Goal: Find specific fact: Find specific fact

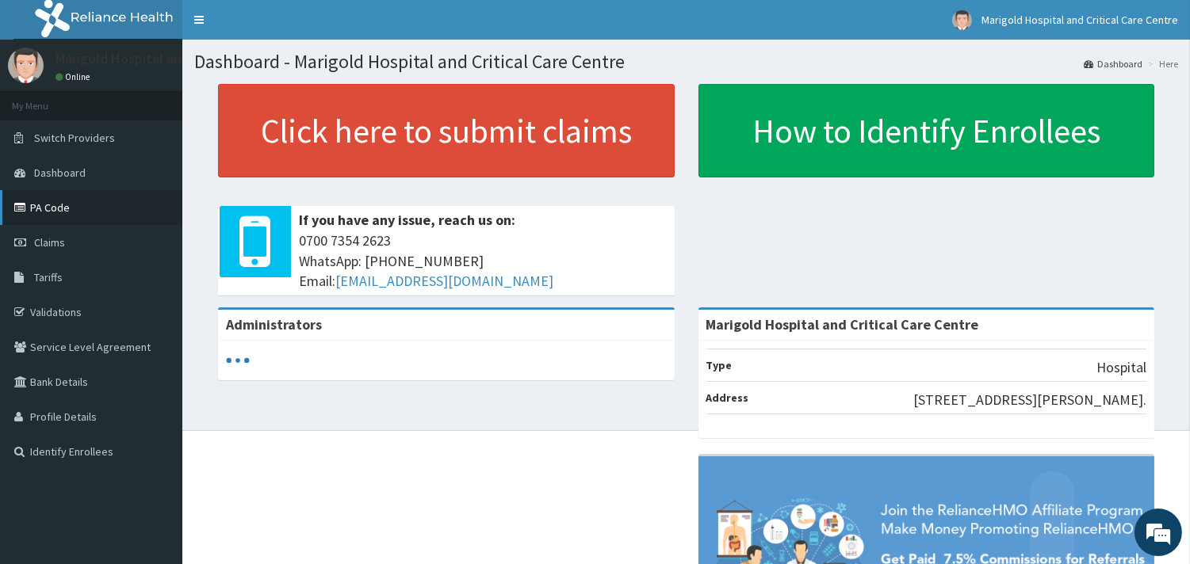
click at [89, 215] on link "PA Code" at bounding box center [91, 207] width 182 height 35
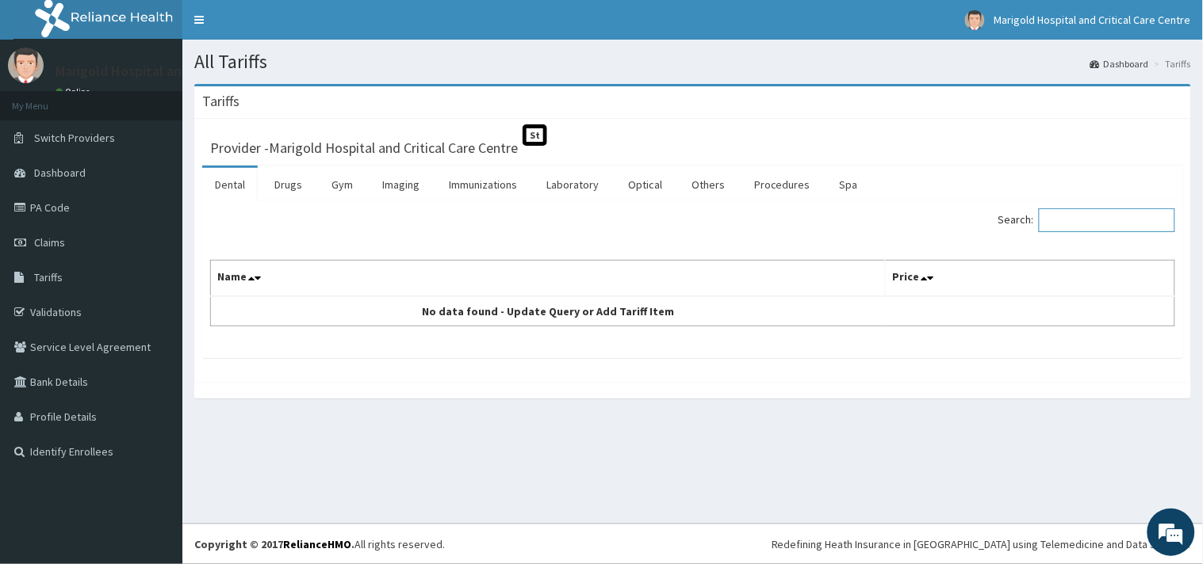
click at [1067, 230] on input "Search:" at bounding box center [1106, 220] width 136 height 24
click at [786, 187] on link "Procedures" at bounding box center [782, 184] width 82 height 33
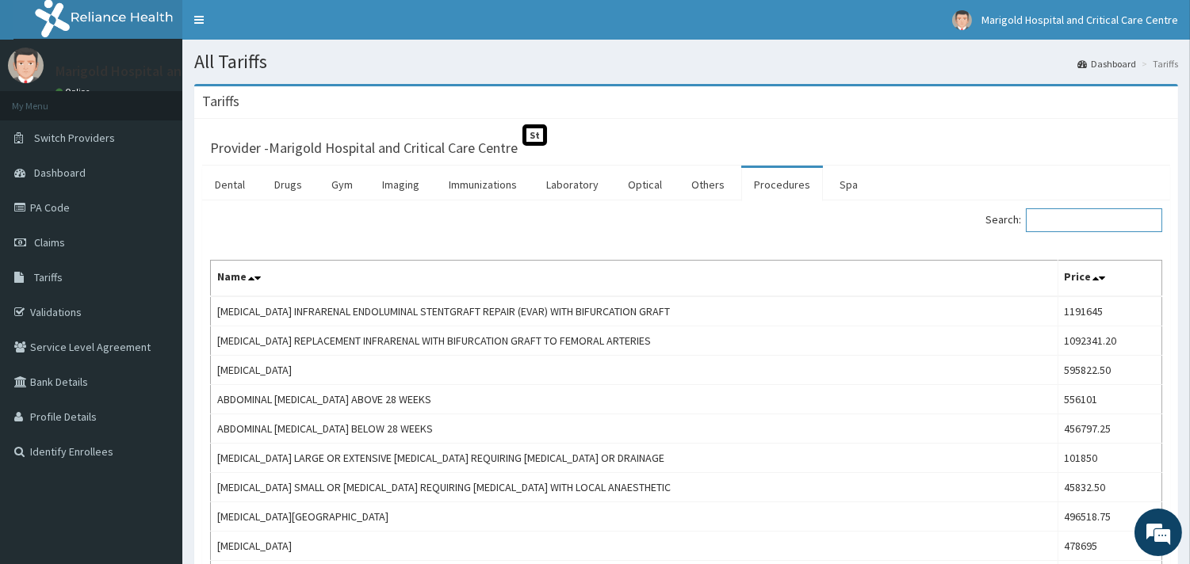
click at [1077, 227] on input "Search:" at bounding box center [1094, 220] width 136 height 24
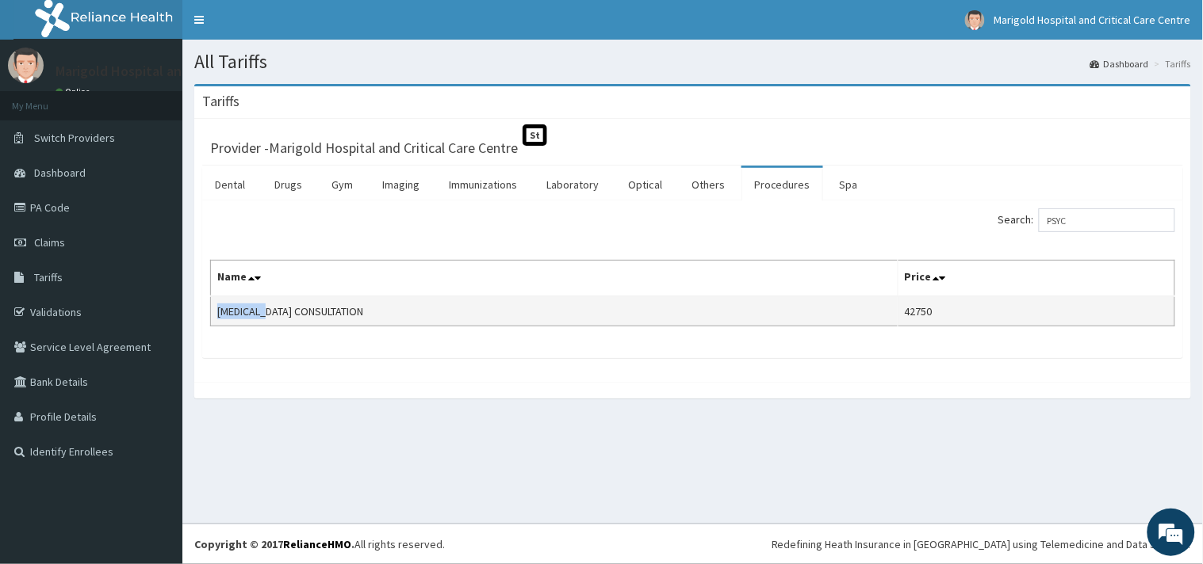
drag, startPoint x: 212, startPoint y: 312, endPoint x: 270, endPoint y: 315, distance: 57.9
click at [270, 315] on td "PSYCHIATRIST CONSULTATION" at bounding box center [554, 311] width 687 height 30
copy td "PSYCHIATR"
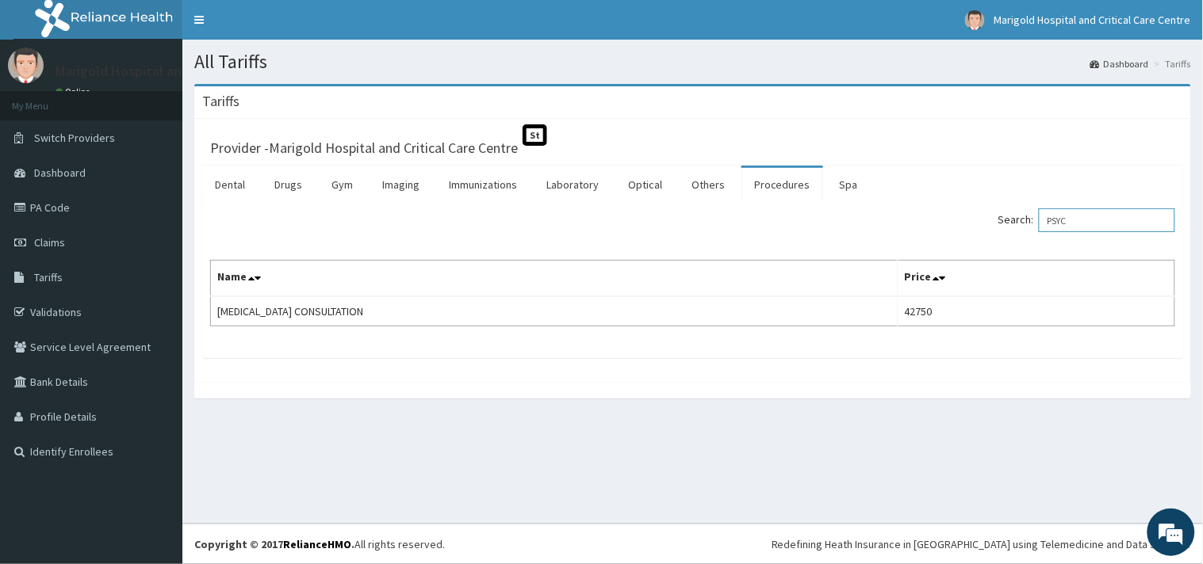
drag, startPoint x: 1121, startPoint y: 219, endPoint x: 936, endPoint y: 234, distance: 185.3
click at [939, 241] on div "Search: PSYC Name Price PSYCHIATRIST CONSULTATION 42750" at bounding box center [692, 267] width 965 height 118
paste input "HIATR"
drag, startPoint x: 1107, startPoint y: 225, endPoint x: 873, endPoint y: 273, distance: 239.4
click at [862, 279] on div "Search: PSYCHIATR Name Price PSYCHIATRIST CONSULTATION 42750" at bounding box center [692, 267] width 965 height 118
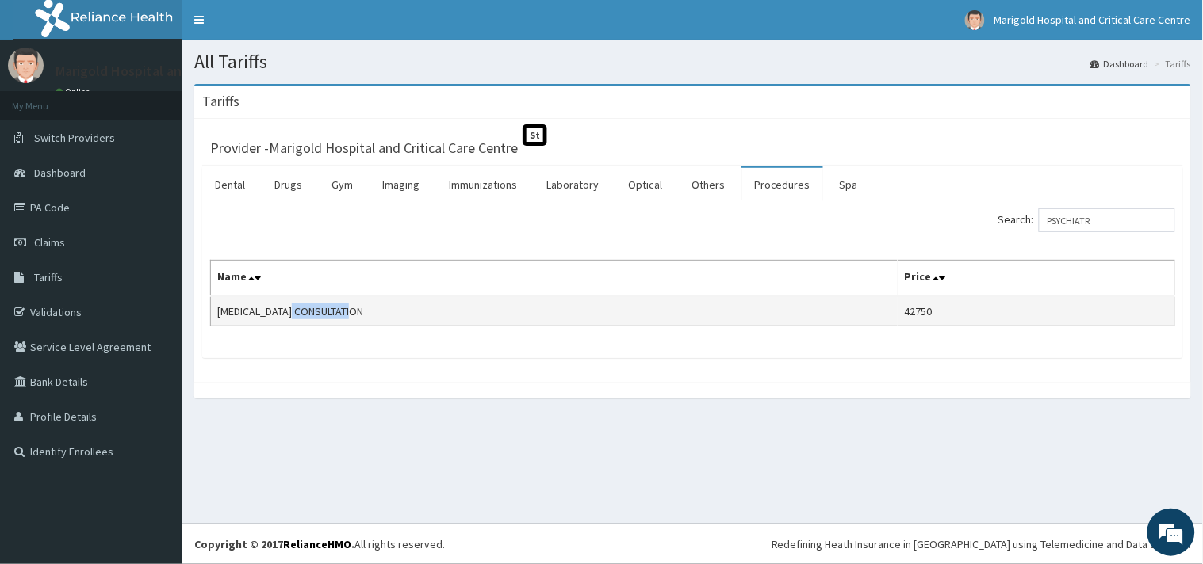
drag, startPoint x: 289, startPoint y: 310, endPoint x: 383, endPoint y: 315, distance: 93.7
click at [383, 315] on td "PSYCHIATRIST CONSULTATION" at bounding box center [554, 311] width 687 height 30
click at [289, 309] on td "PSYCHIATRIST CONSULTATION" at bounding box center [554, 311] width 687 height 30
drag, startPoint x: 286, startPoint y: 311, endPoint x: 365, endPoint y: 312, distance: 79.3
click at [365, 312] on td "PSYCHIATRIST CONSULTATION" at bounding box center [554, 311] width 687 height 30
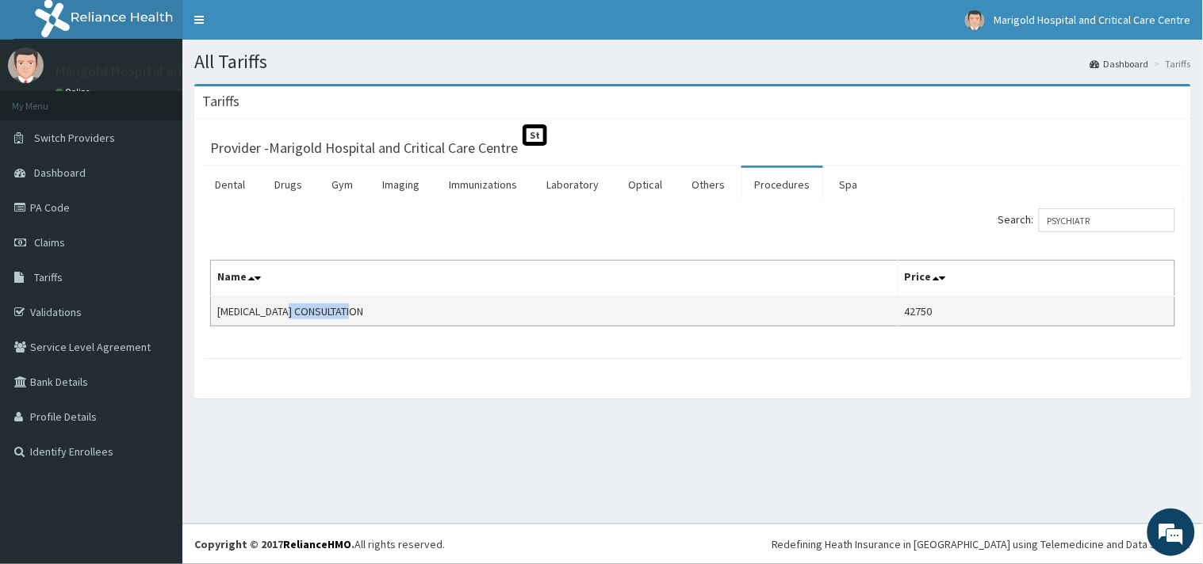
copy td "CONSULTATION"
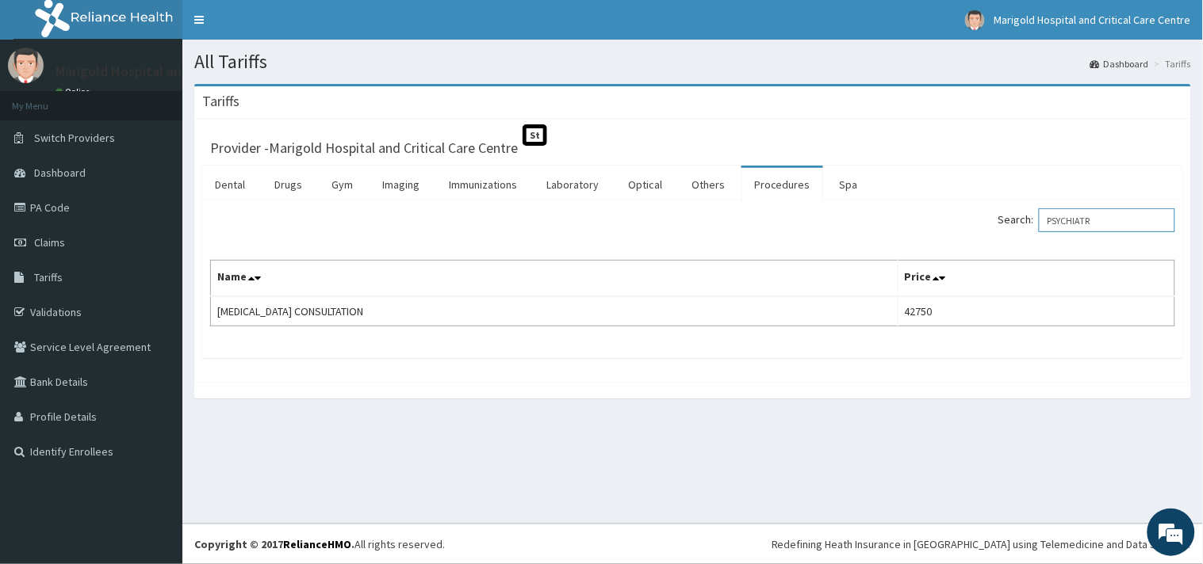
drag, startPoint x: 1111, startPoint y: 226, endPoint x: 820, endPoint y: 262, distance: 293.1
click at [821, 262] on div "Search: PSYCHIATR Name Price PSYCHIATRIST CONSULTATION 42750" at bounding box center [692, 267] width 965 height 118
paste input "CONSULTATION"
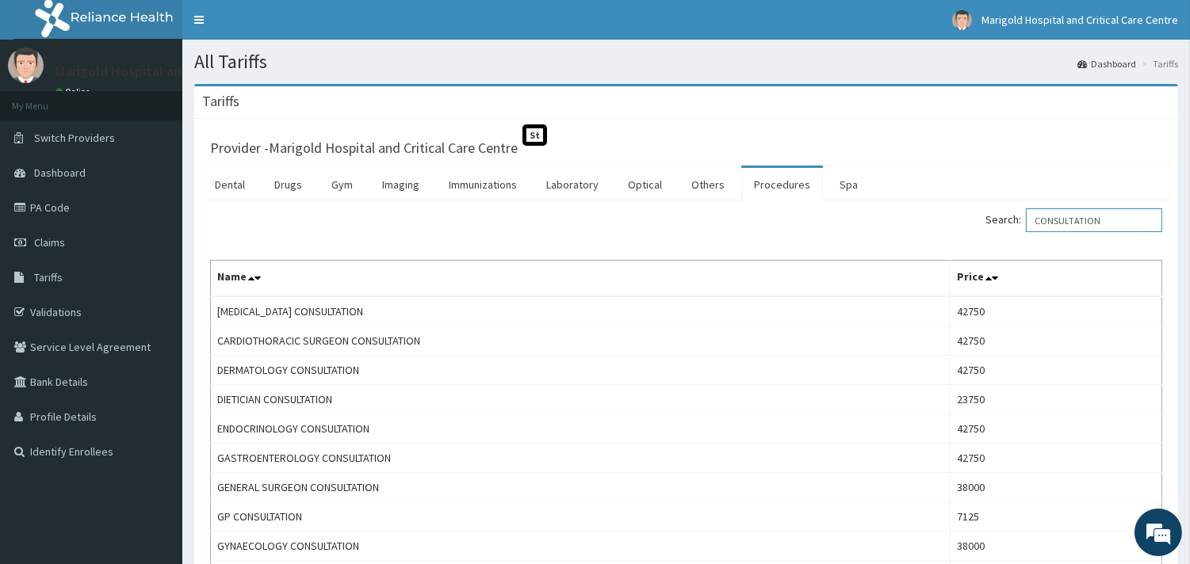
drag, startPoint x: 1111, startPoint y: 223, endPoint x: 686, endPoint y: 153, distance: 429.8
click at [706, 222] on div "Search: CONSULTATION" at bounding box center [930, 222] width 465 height 28
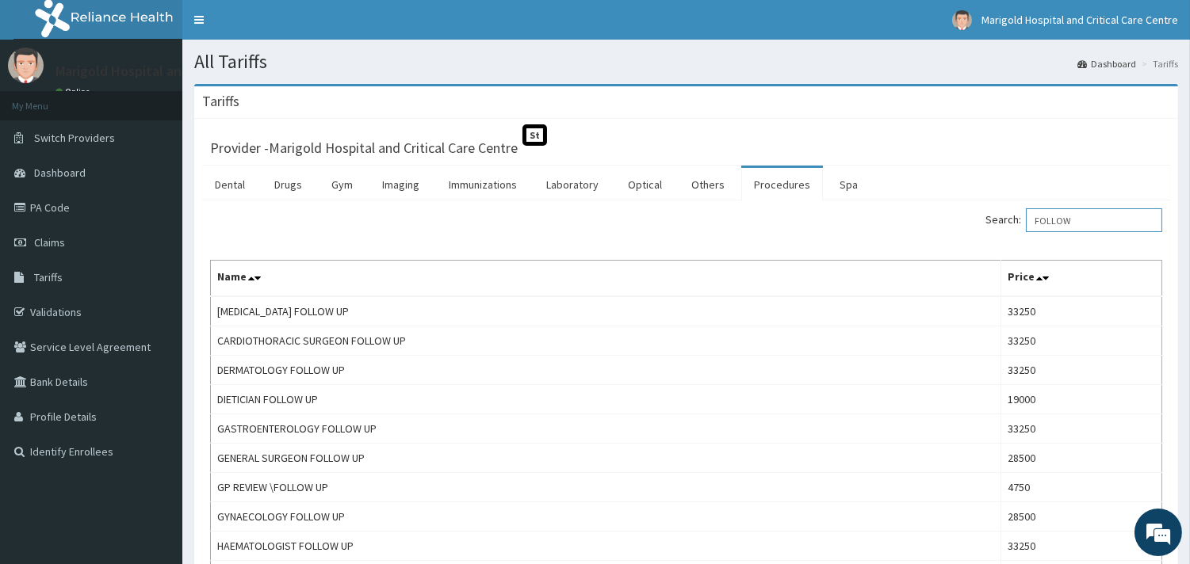
drag, startPoint x: 1082, startPoint y: 227, endPoint x: 900, endPoint y: 212, distance: 182.9
click at [909, 223] on div "Search: FOLLOW" at bounding box center [930, 222] width 465 height 28
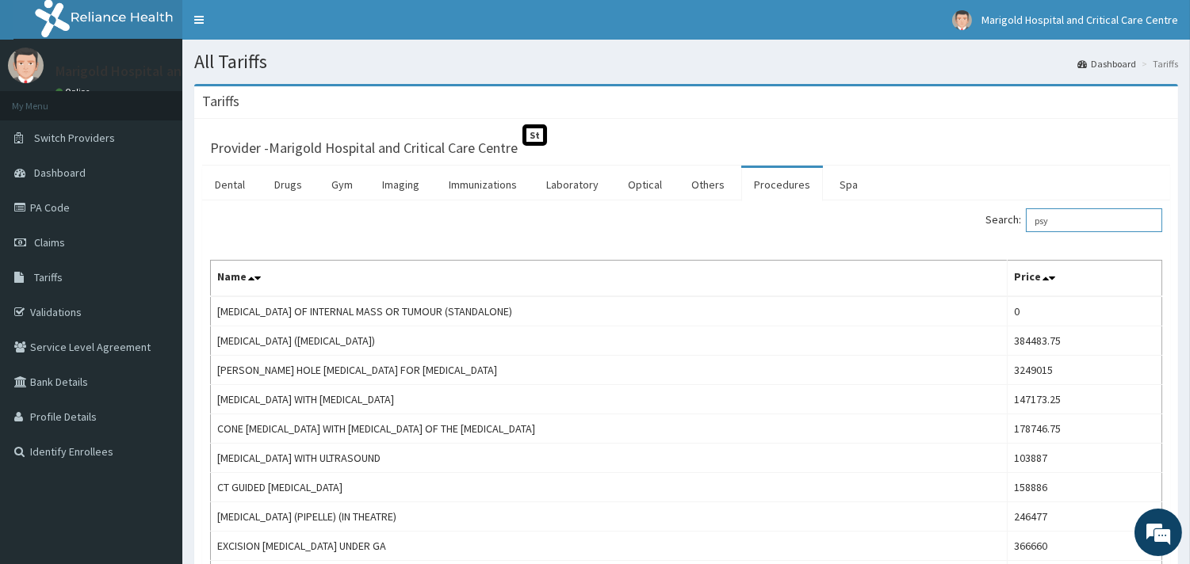
click at [1069, 226] on input "psy" at bounding box center [1094, 220] width 136 height 24
drag, startPoint x: 1080, startPoint y: 231, endPoint x: 968, endPoint y: 240, distance: 112.9
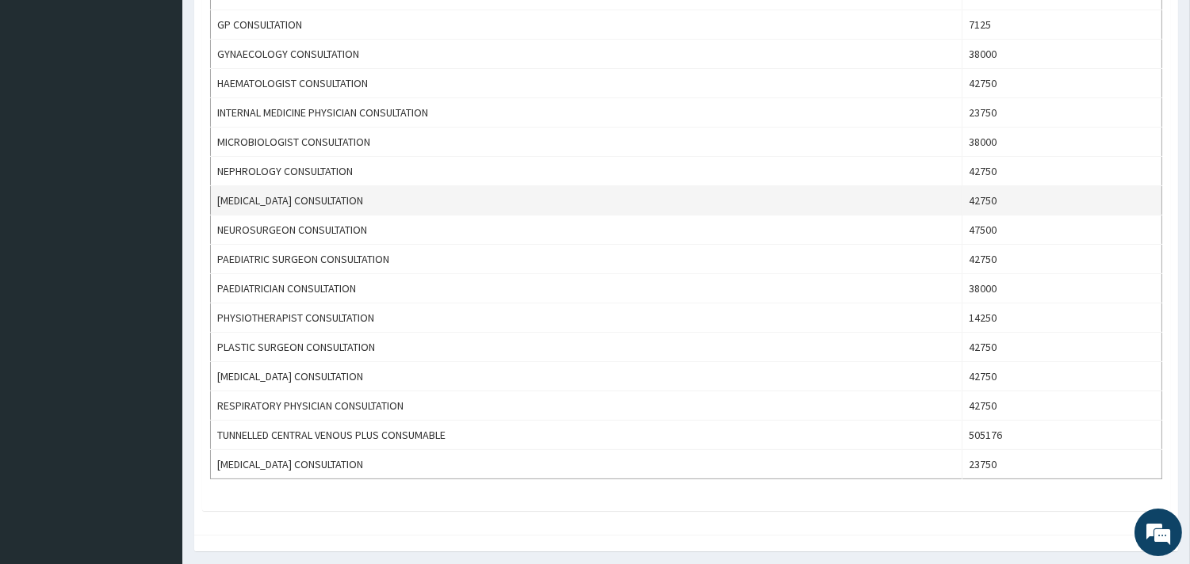
scroll to position [549, 0]
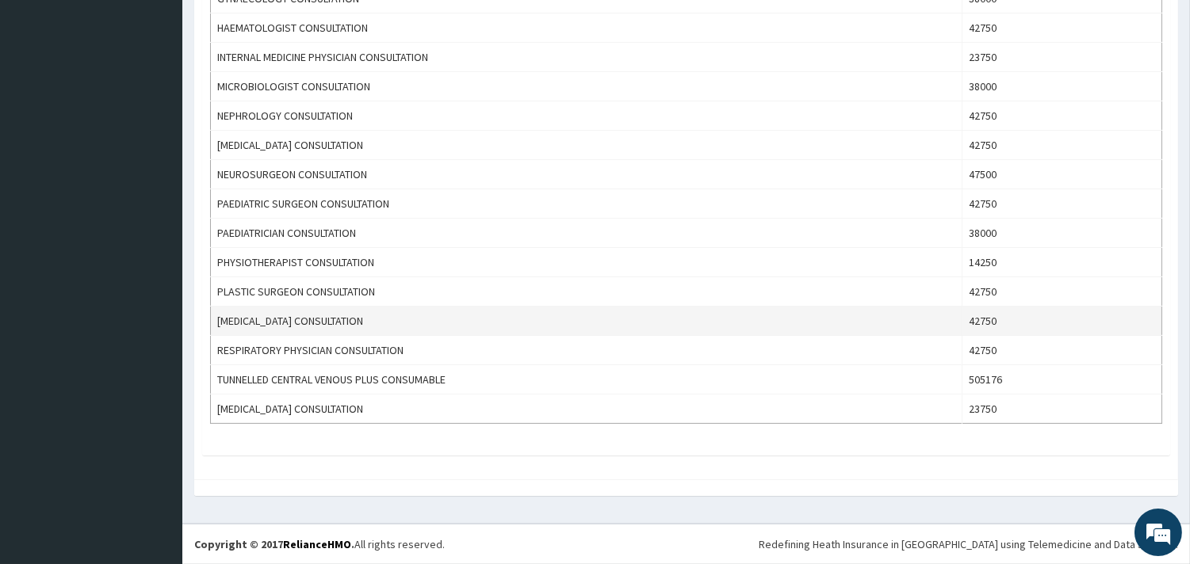
type input "consu"
drag, startPoint x: 216, startPoint y: 320, endPoint x: 284, endPoint y: 326, distance: 67.6
click at [290, 326] on td "PSYCHIATRIST CONSULTATION" at bounding box center [586, 321] width 751 height 29
copy td "PSYCHIATRIST C"
